Goal: Navigation & Orientation: Find specific page/section

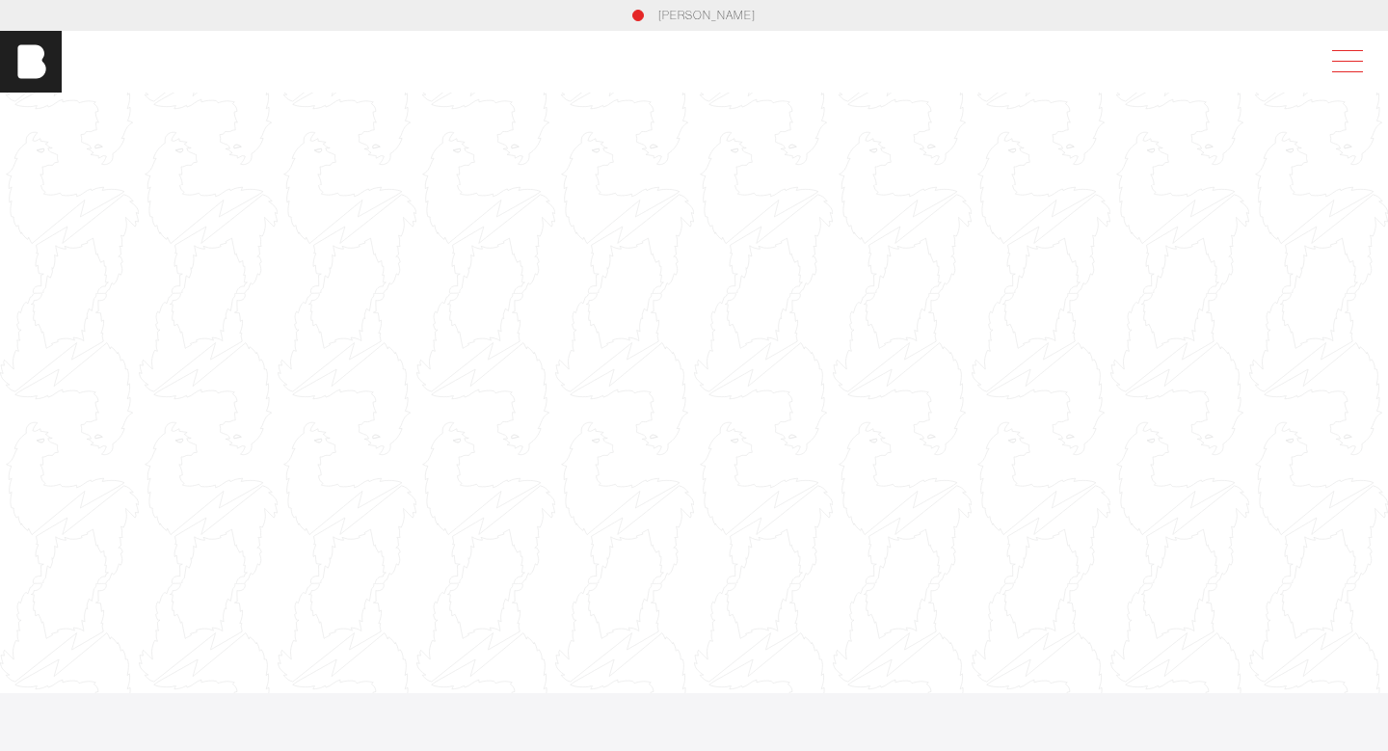
click at [1333, 63] on span at bounding box center [1344, 61] width 44 height 35
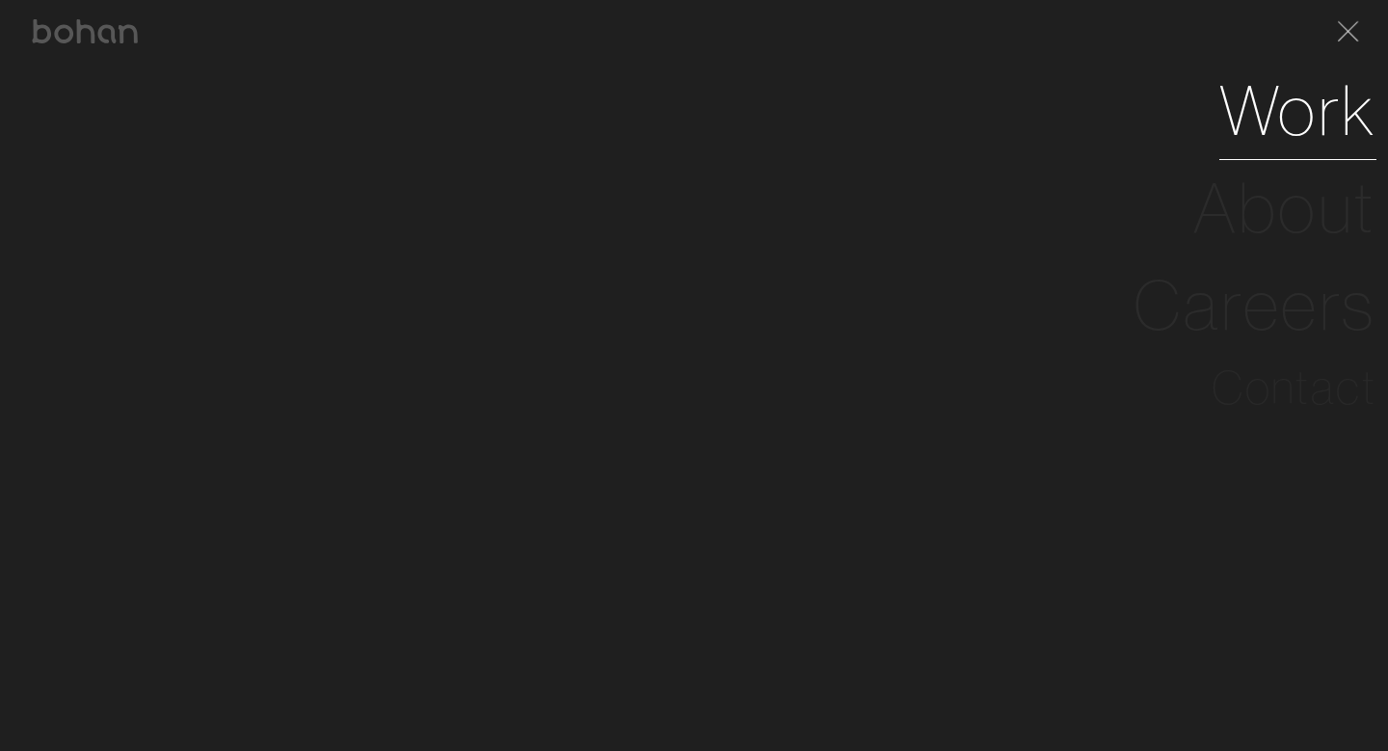
click at [1278, 128] on link "Work" at bounding box center [1298, 110] width 157 height 97
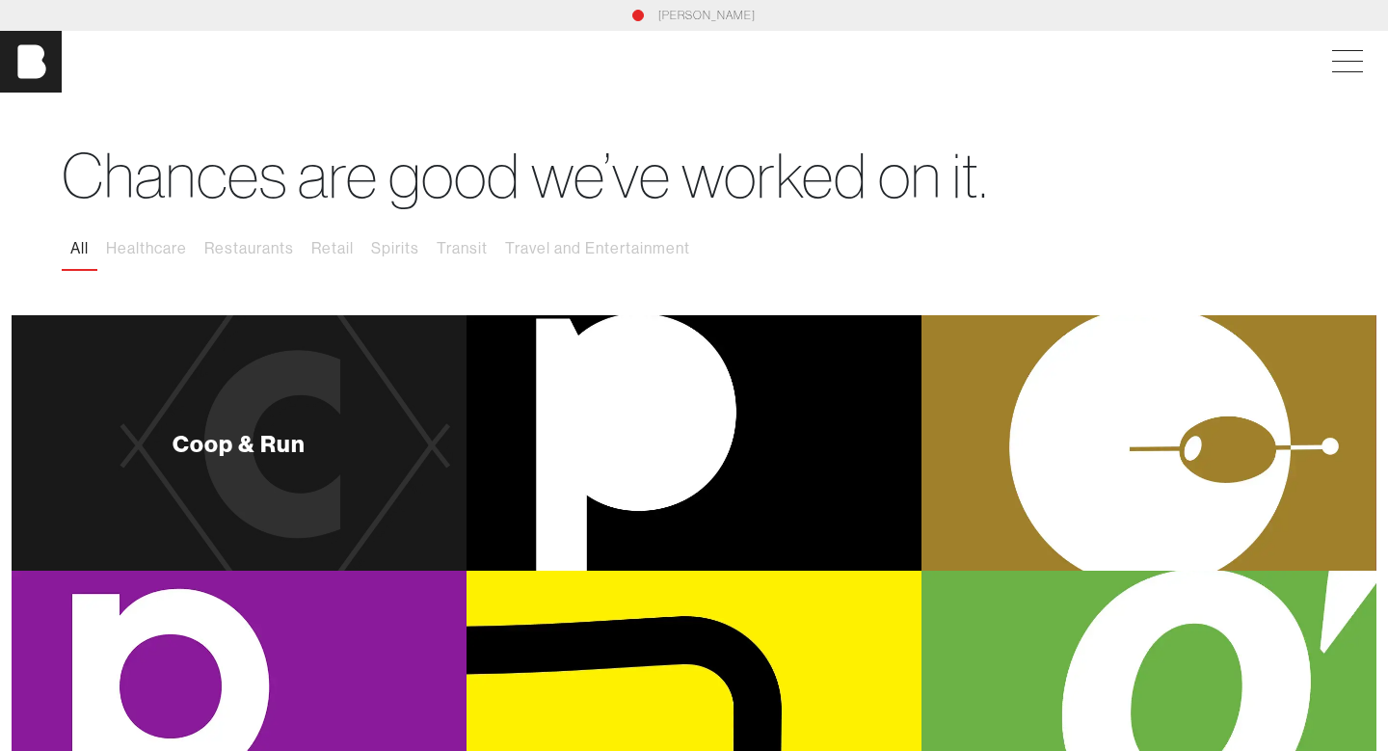
click at [309, 416] on div "Coop & Run" at bounding box center [239, 443] width 455 height 256
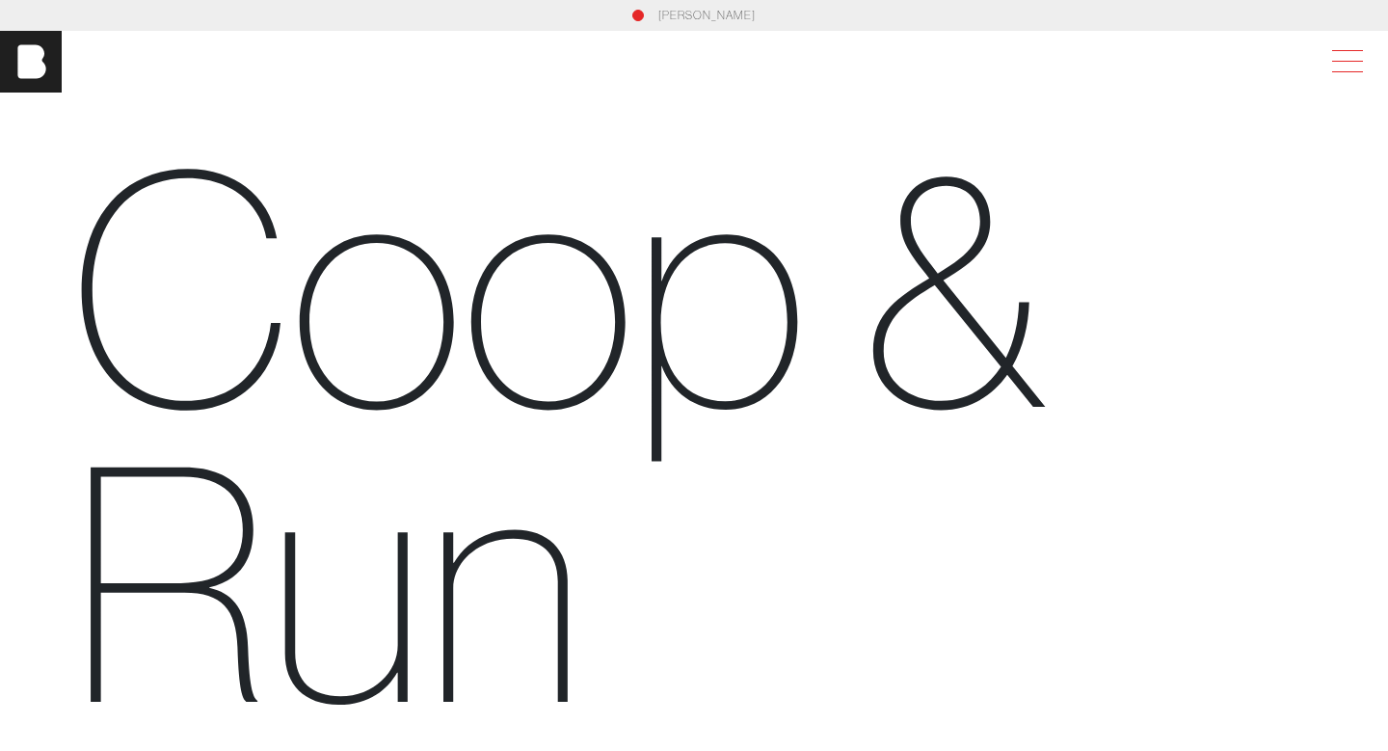
click at [1344, 61] on span at bounding box center [1347, 61] width 31 height 1
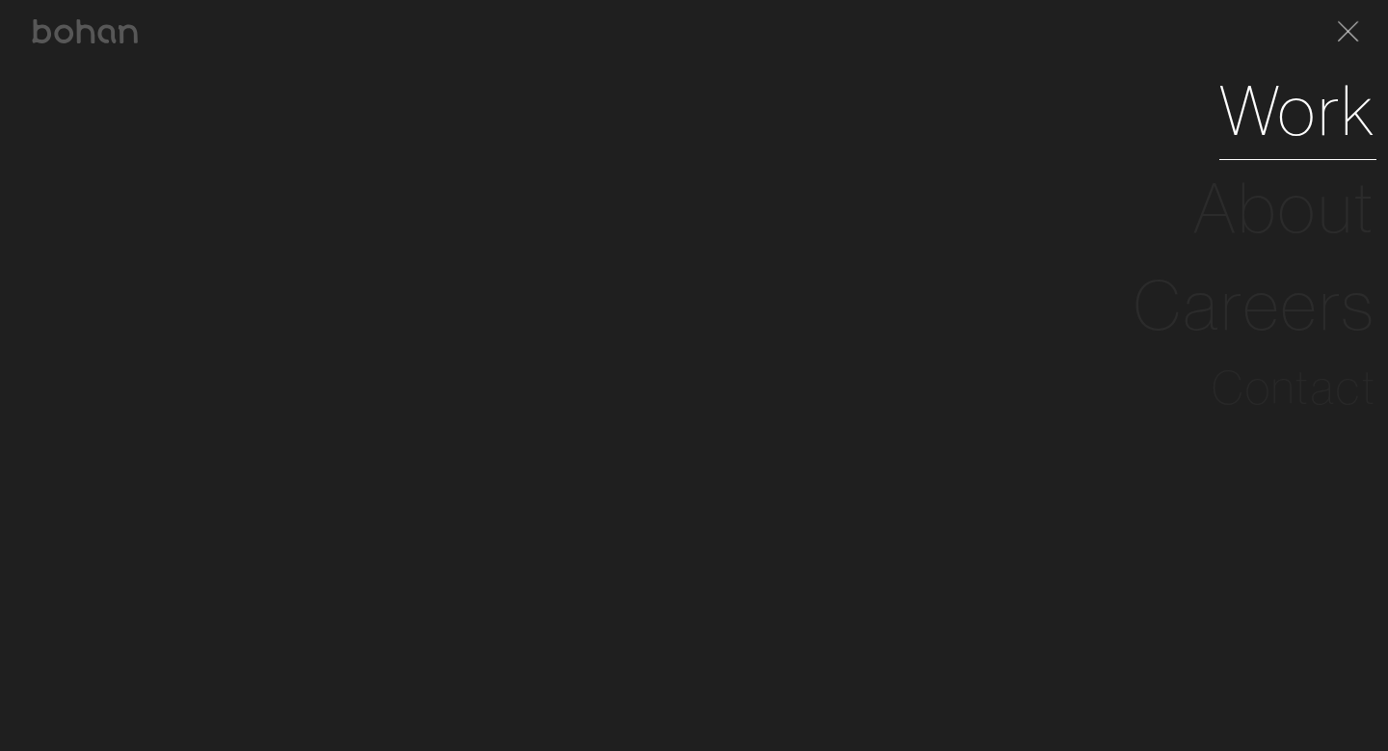
click at [1276, 106] on link "Work" at bounding box center [1298, 110] width 157 height 97
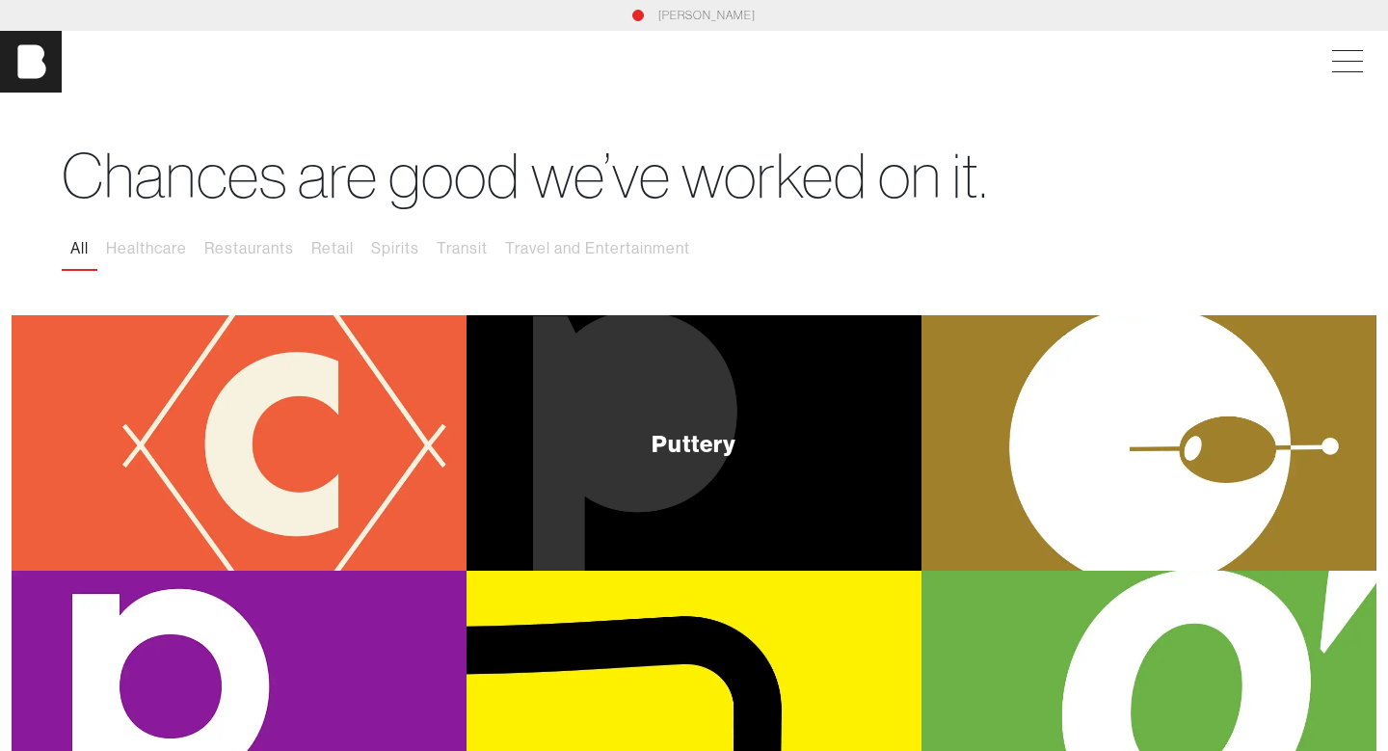
click at [696, 421] on div "Puttery" at bounding box center [694, 443] width 455 height 256
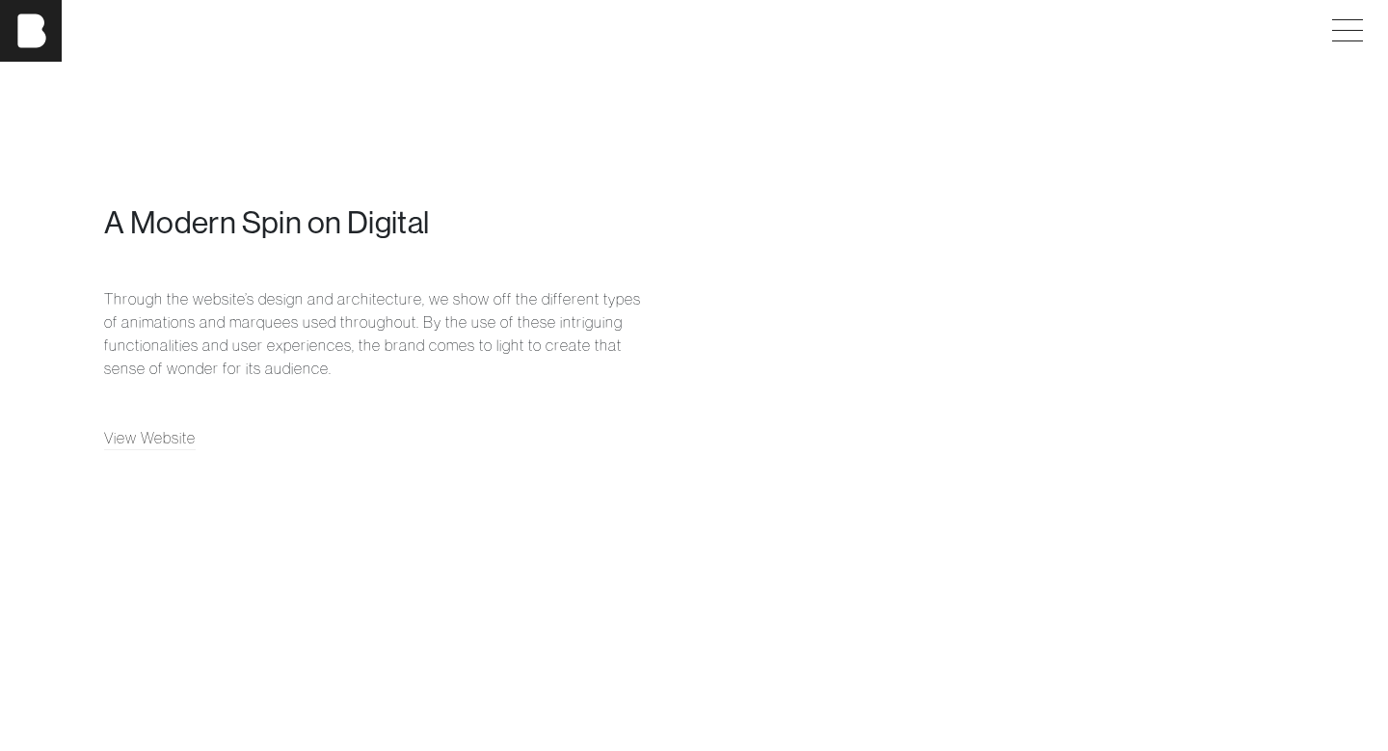
scroll to position [4968, 0]
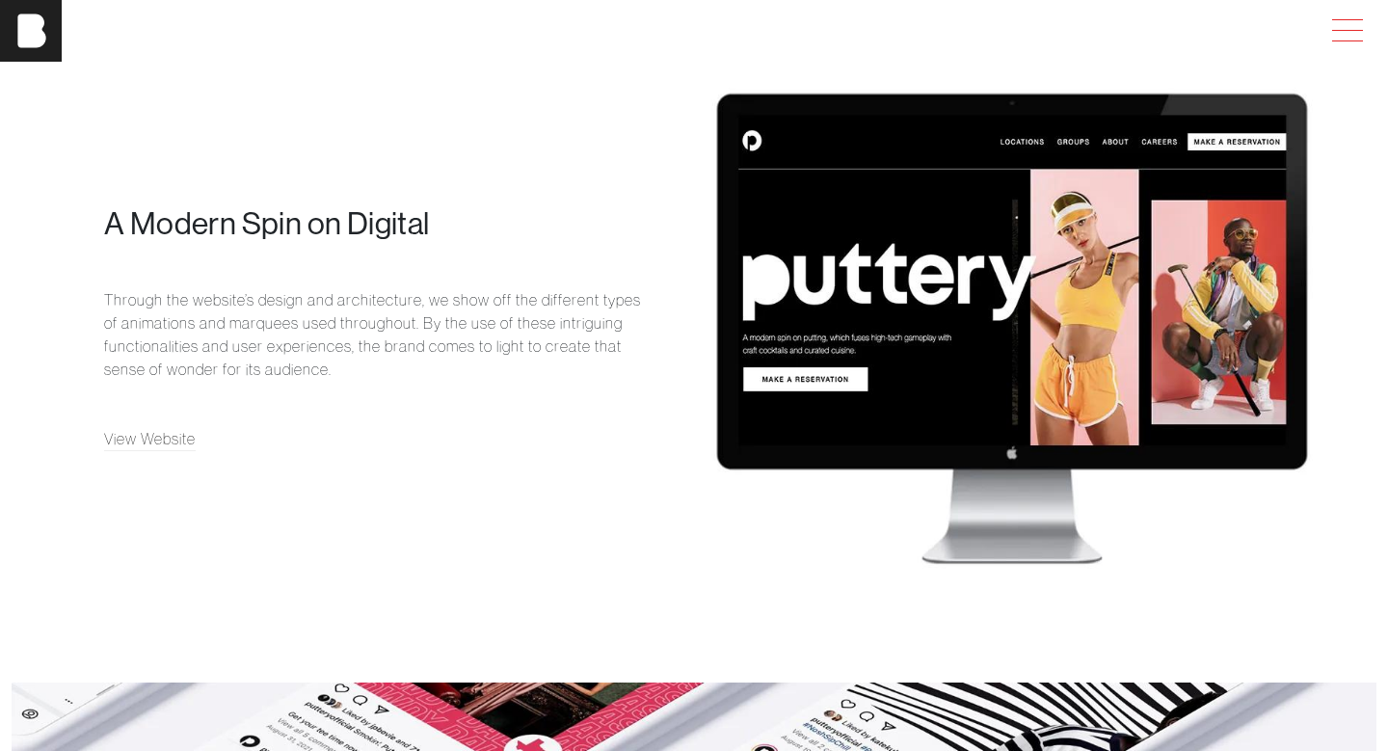
click at [1356, 33] on span at bounding box center [1344, 30] width 44 height 35
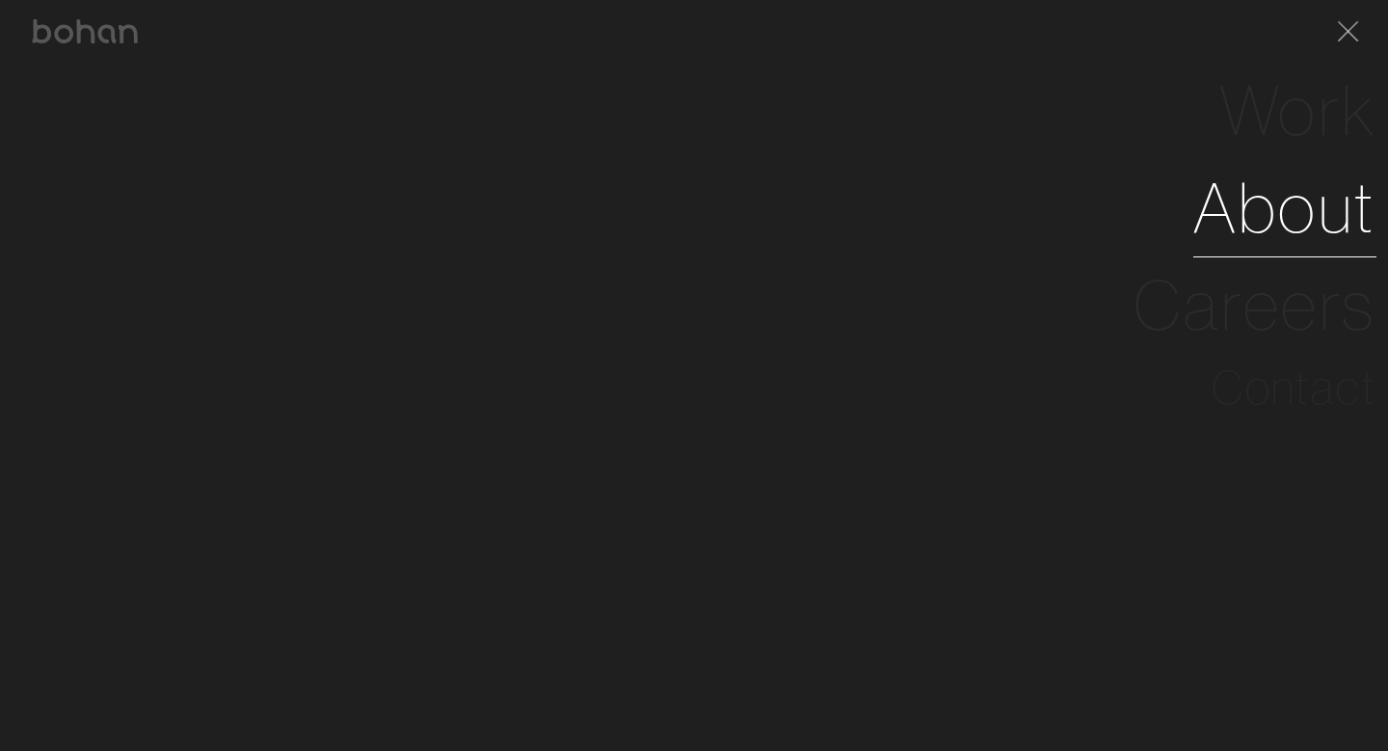
click at [1275, 206] on link "About" at bounding box center [1285, 207] width 183 height 97
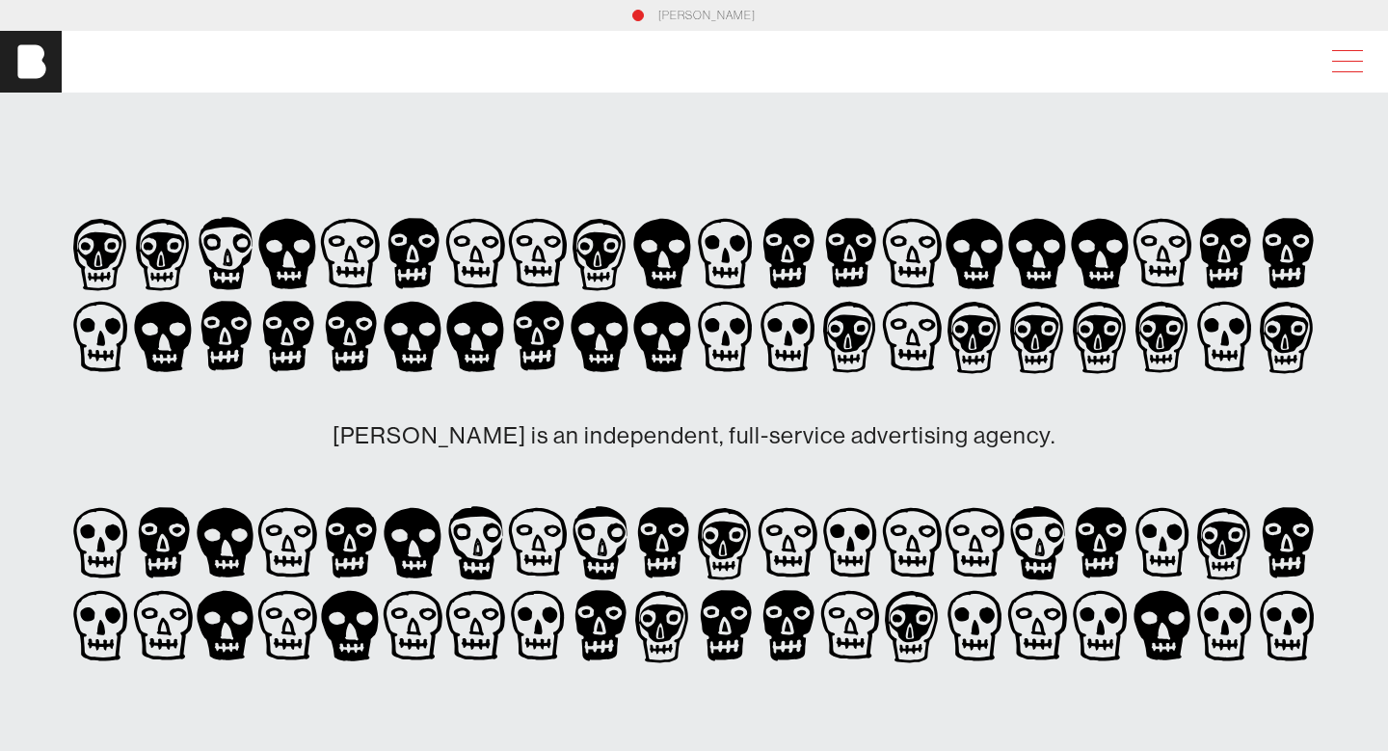
click at [1345, 62] on span at bounding box center [1344, 61] width 44 height 35
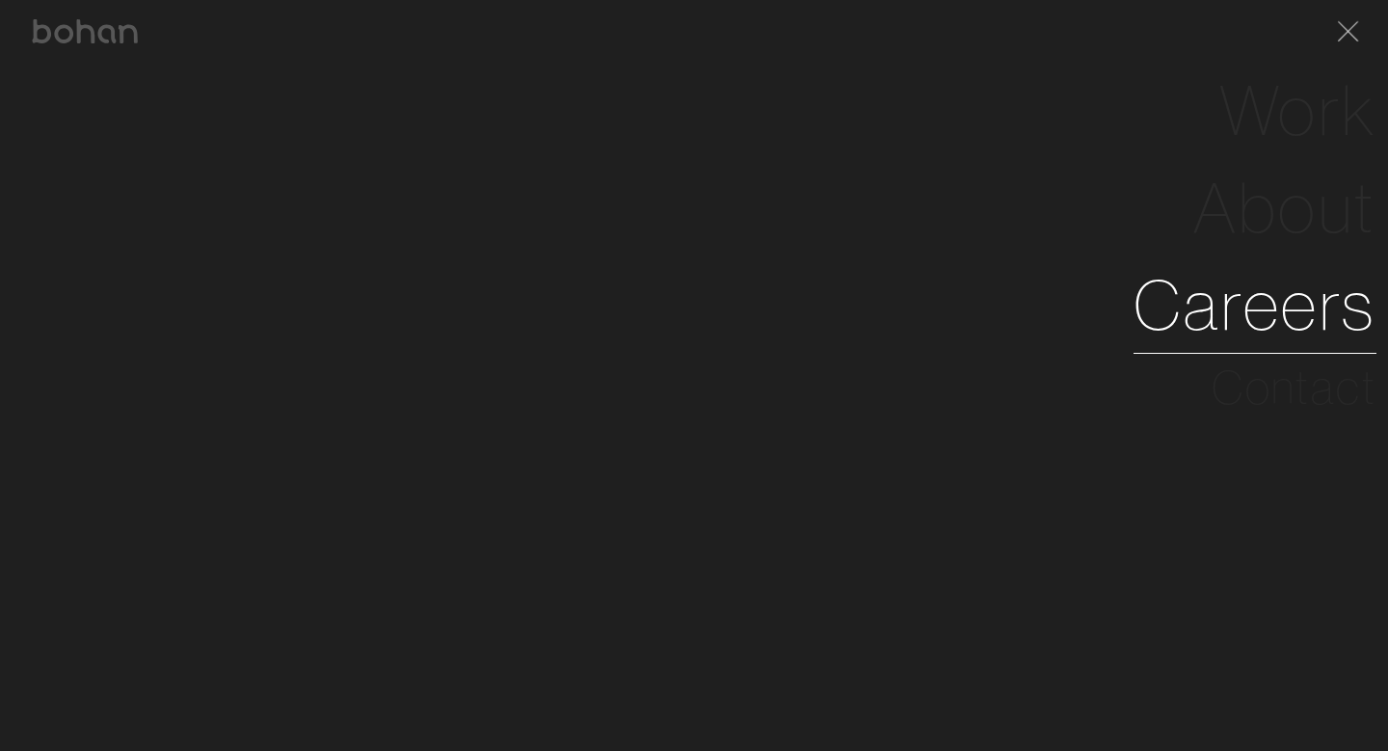
click at [1261, 324] on link "Careers" at bounding box center [1255, 304] width 243 height 97
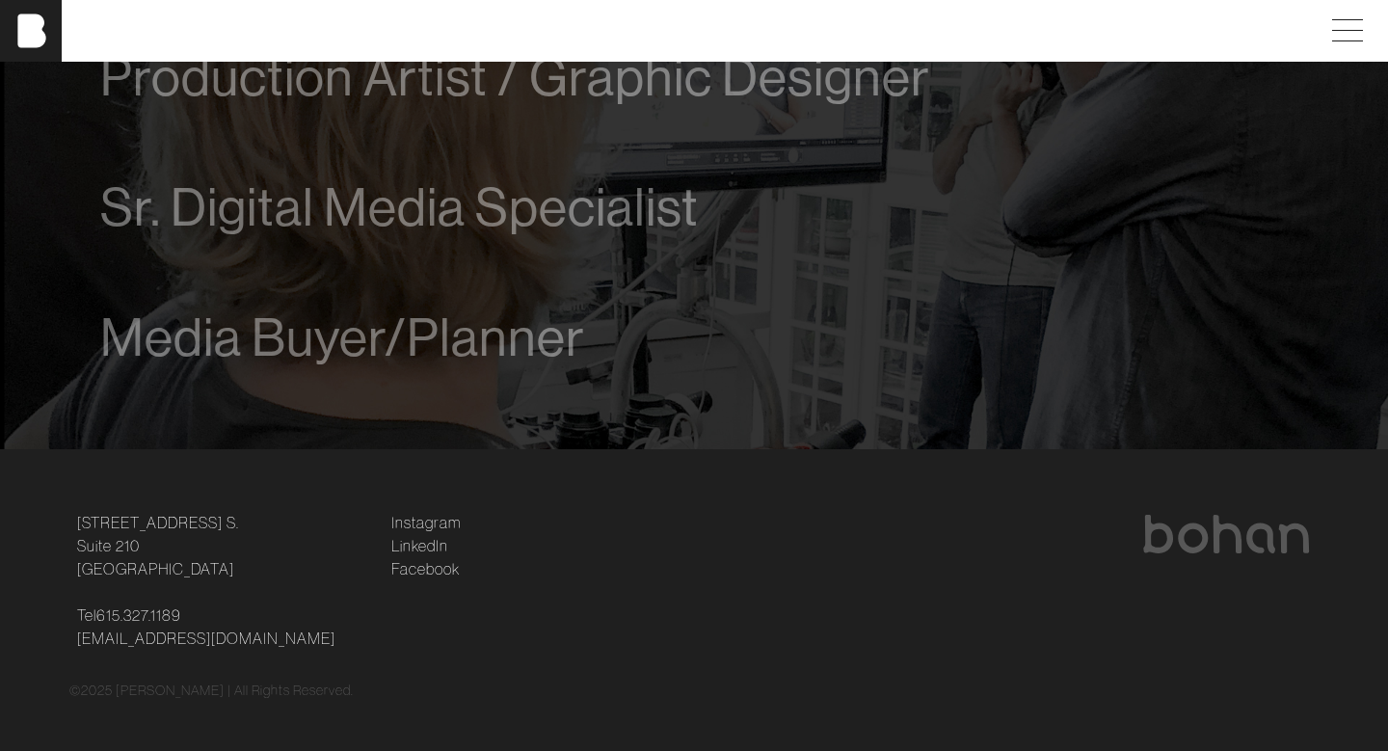
scroll to position [1444, 0]
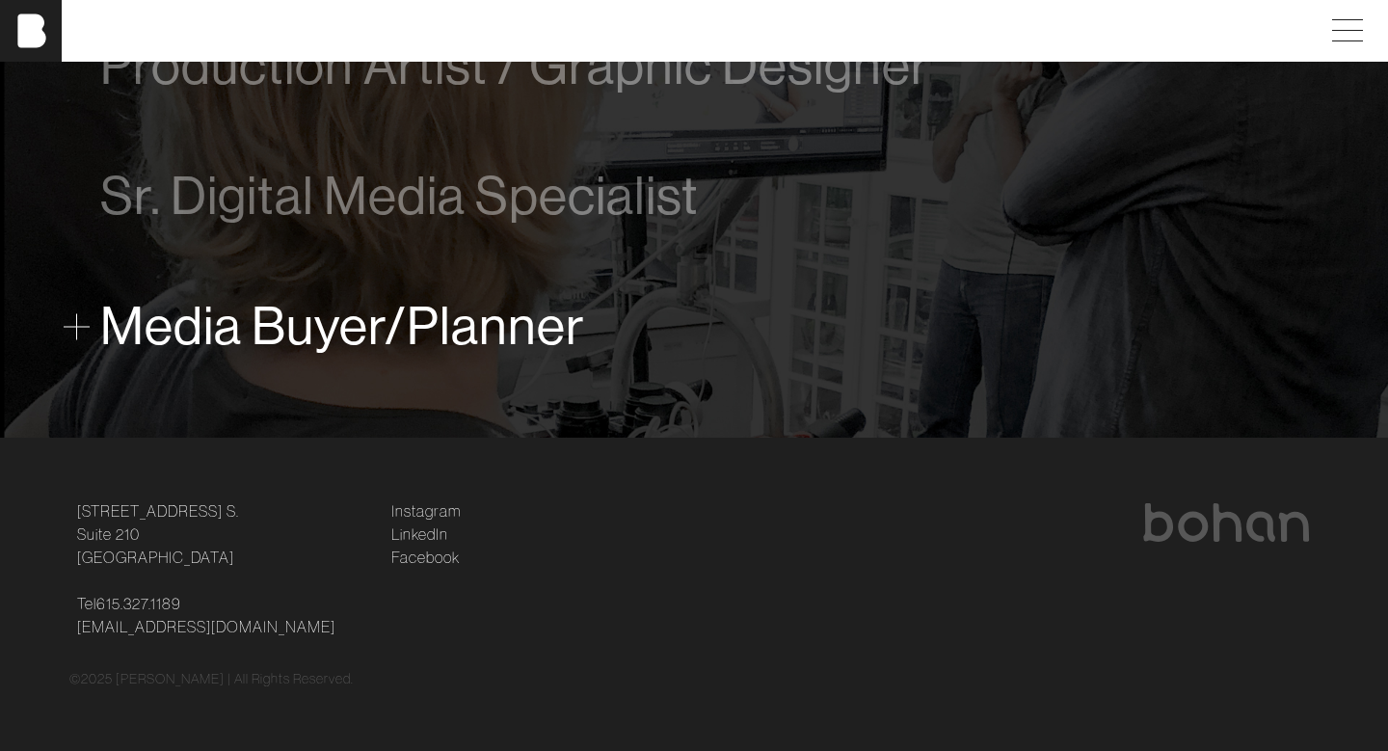
click at [345, 336] on span "Media Buyer/Planner" at bounding box center [342, 326] width 485 height 59
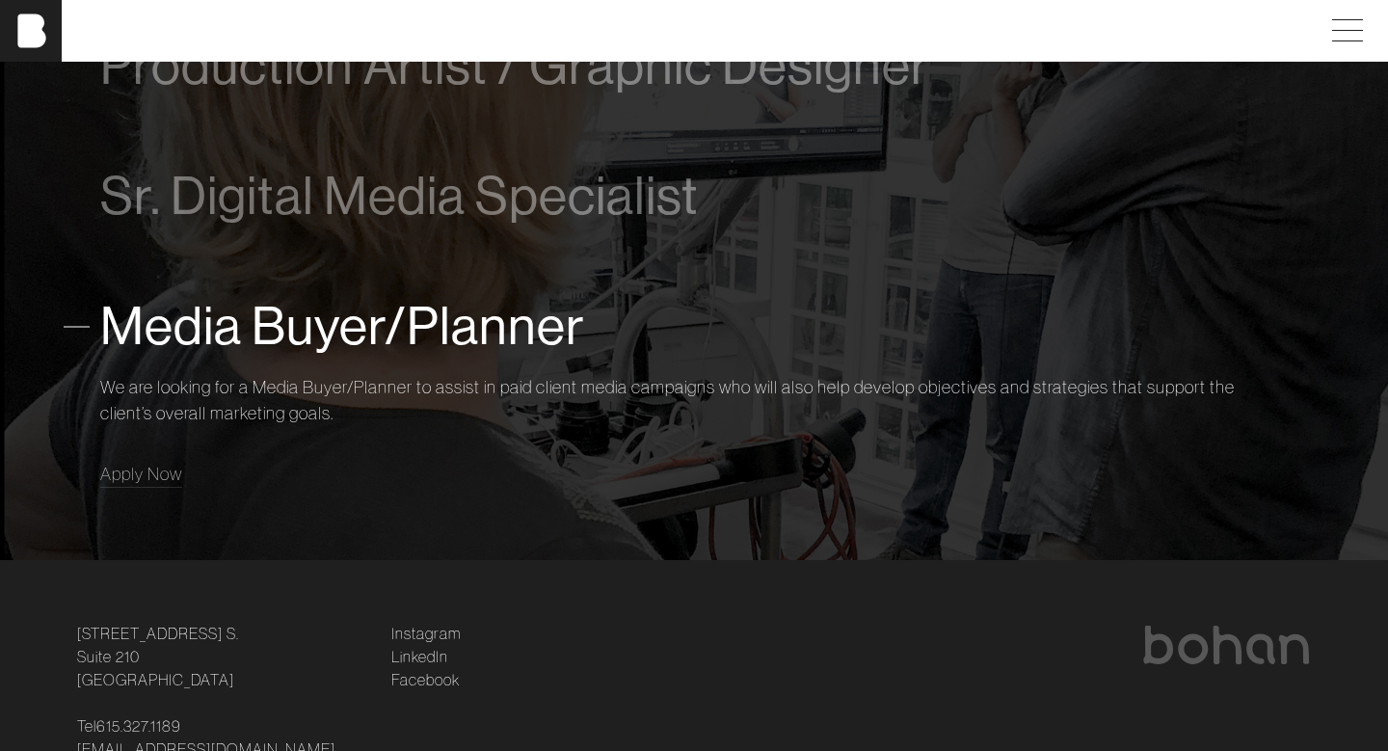
click at [492, 336] on span "Media Buyer/Planner" at bounding box center [342, 326] width 485 height 59
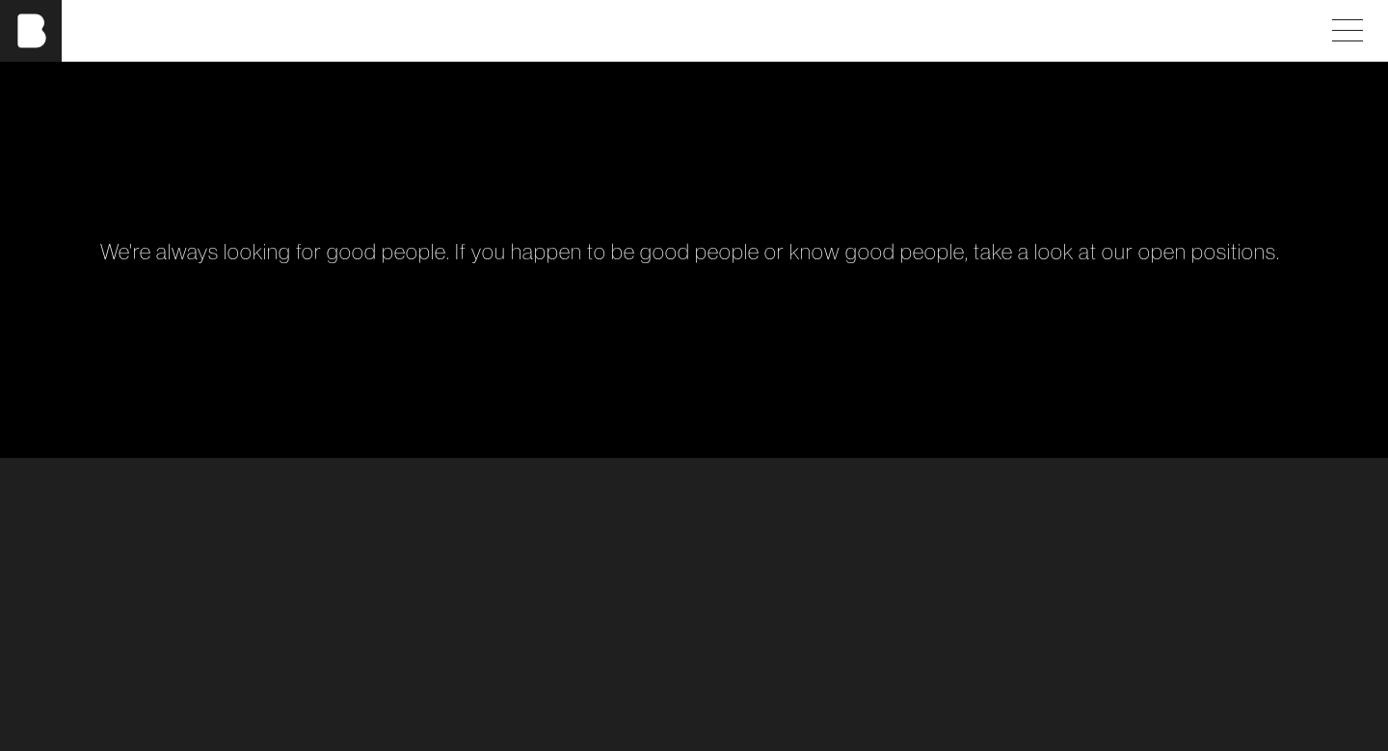
scroll to position [0, 0]
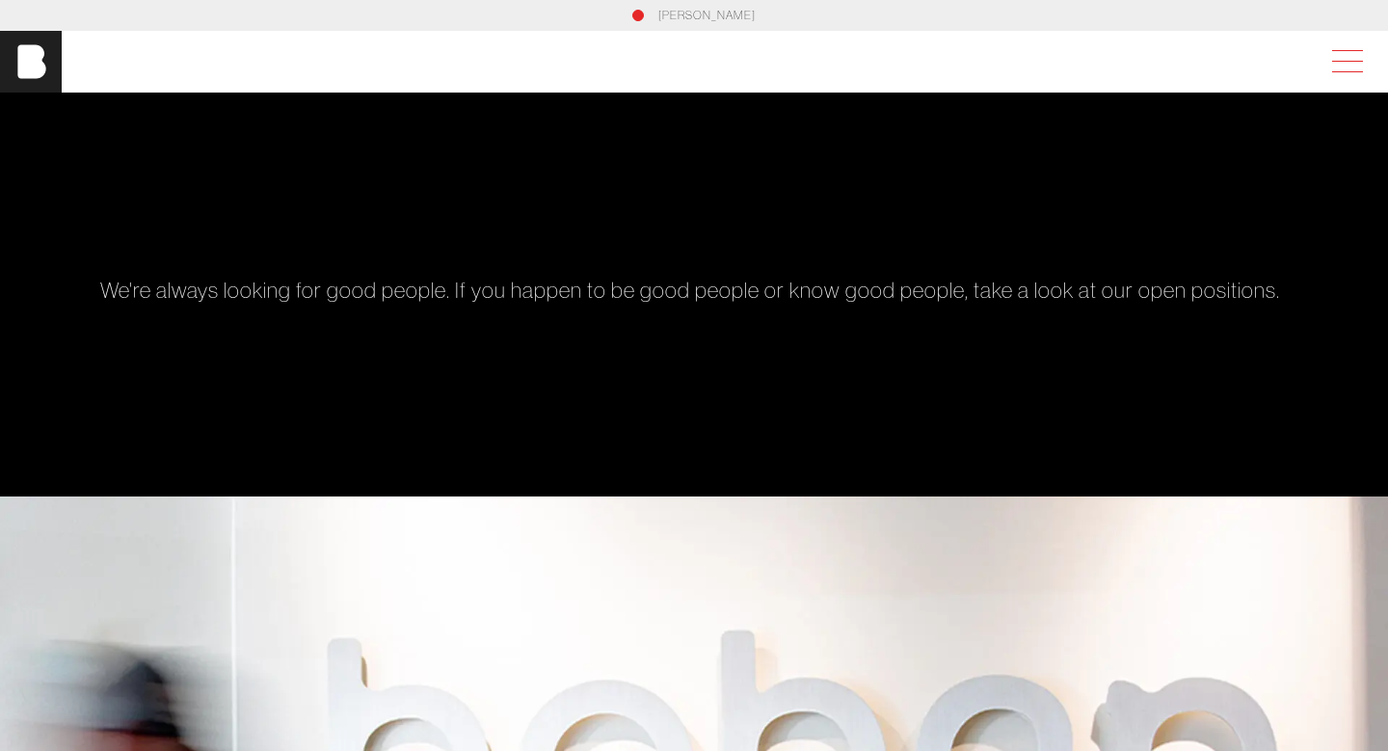
click at [1337, 53] on span at bounding box center [1344, 61] width 44 height 35
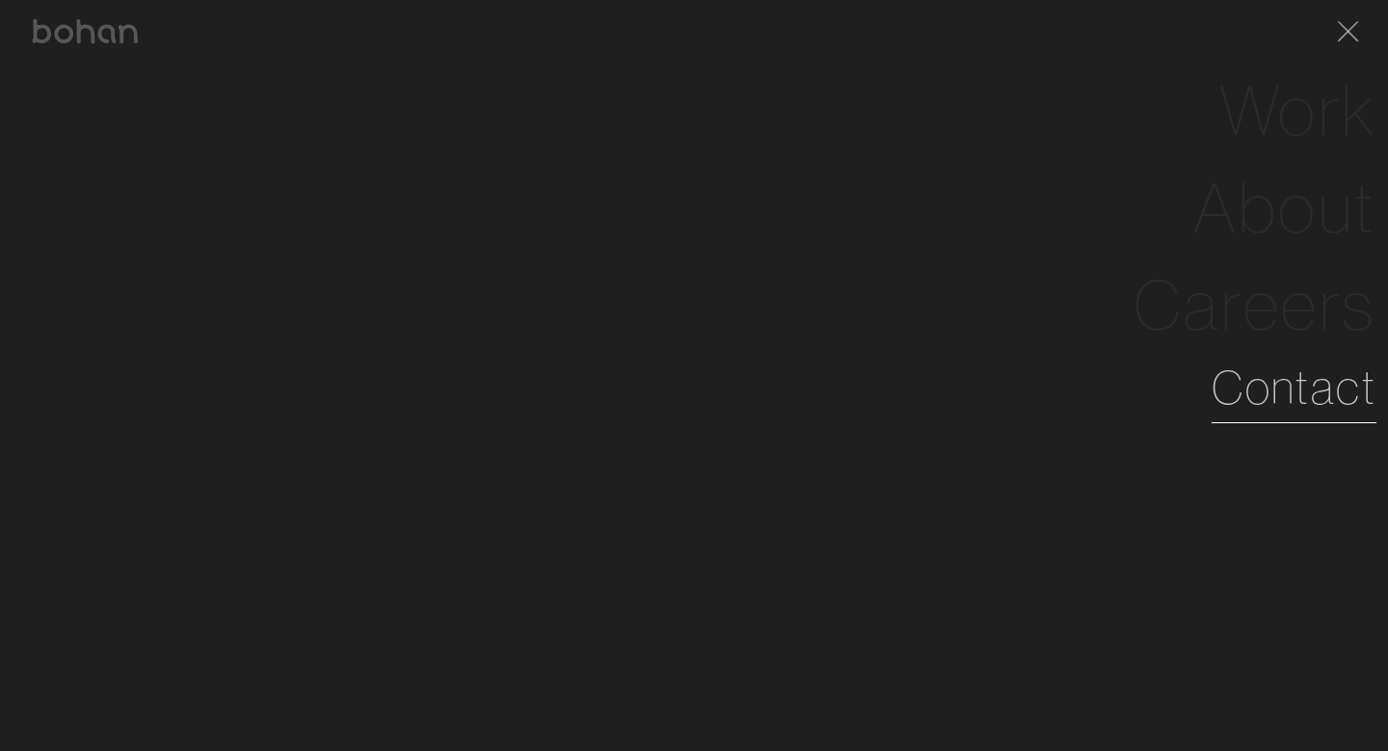
click at [1282, 390] on link "Contact" at bounding box center [1294, 387] width 165 height 69
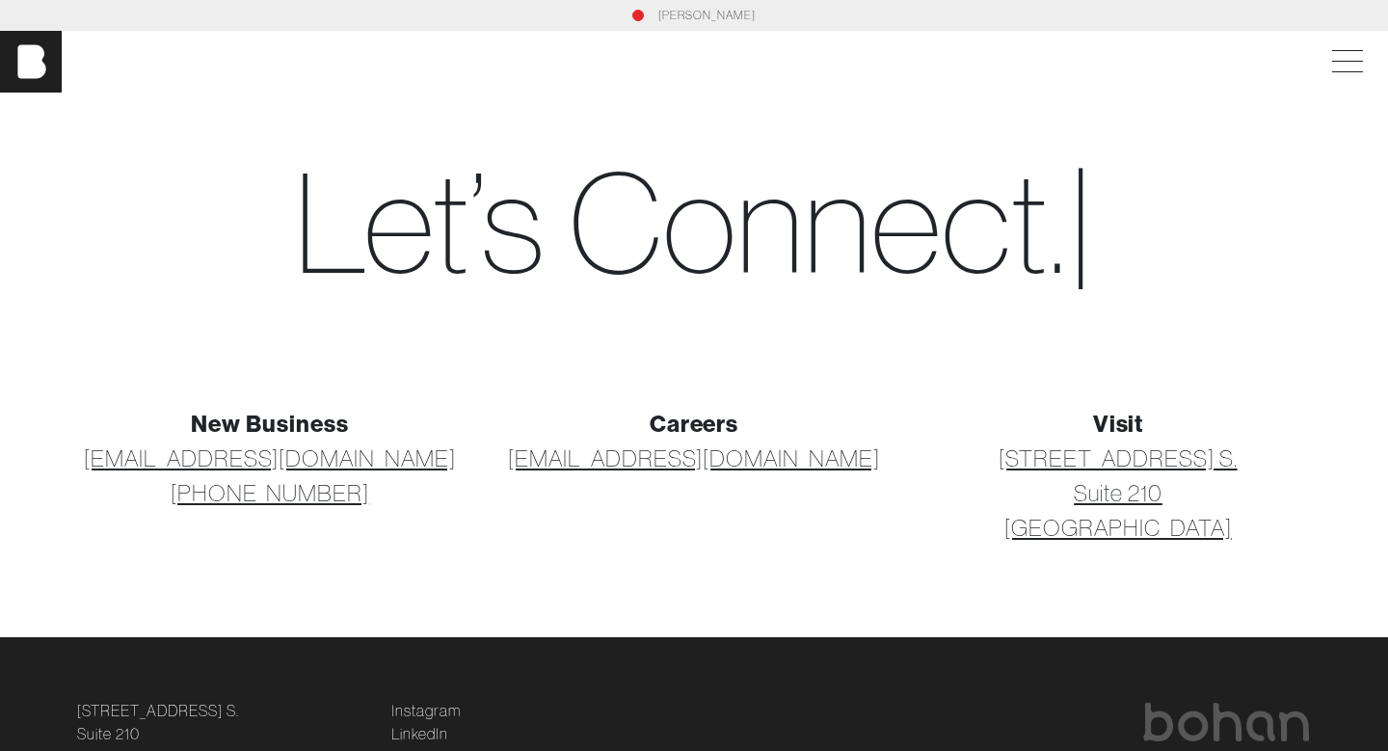
click at [715, 15] on link "[PERSON_NAME]" at bounding box center [707, 15] width 97 height 17
